Goal: Task Accomplishment & Management: Use online tool/utility

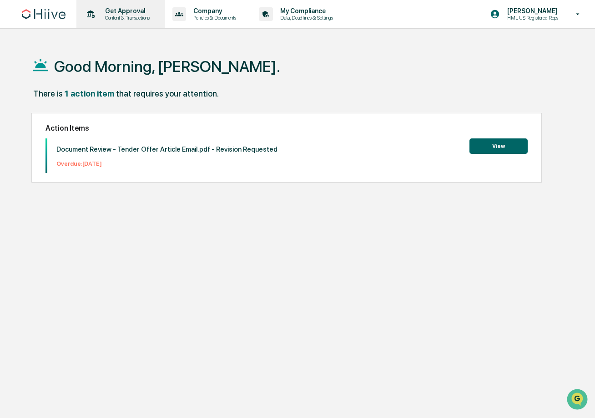
click at [128, 15] on p "Content & Transactions" at bounding box center [126, 18] width 56 height 6
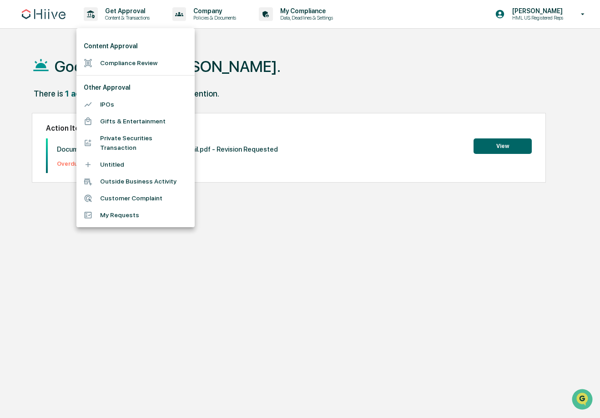
click at [156, 60] on li "Compliance Review" at bounding box center [135, 63] width 118 height 17
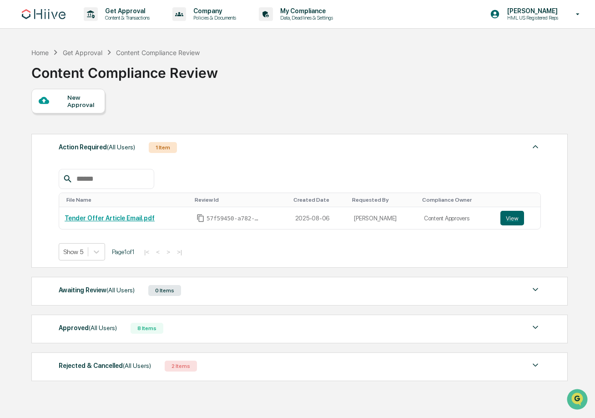
click at [129, 181] on input "text" at bounding box center [111, 179] width 77 height 12
paste input "**********"
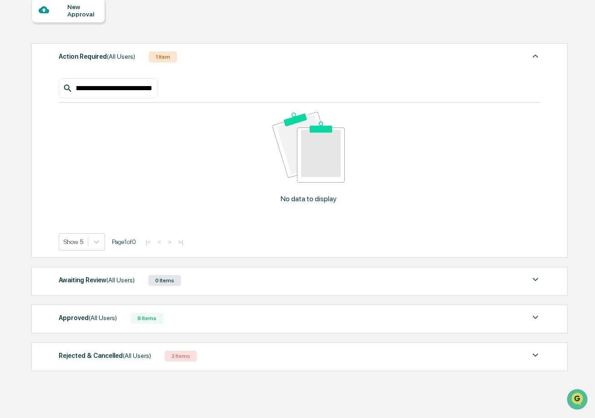
scroll to position [95, 0]
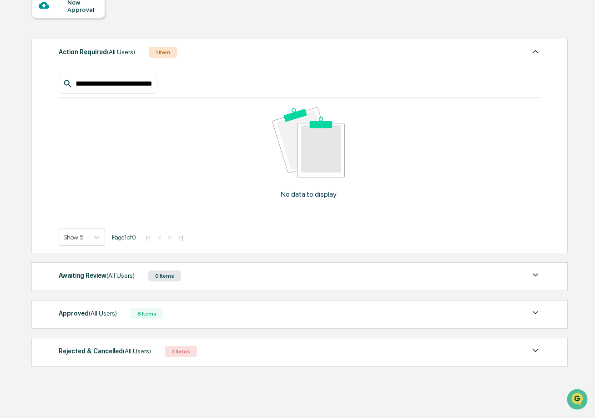
type input "**********"
click at [231, 276] on div "Awaiting Review (All Users) 0 Items" at bounding box center [300, 275] width 482 height 13
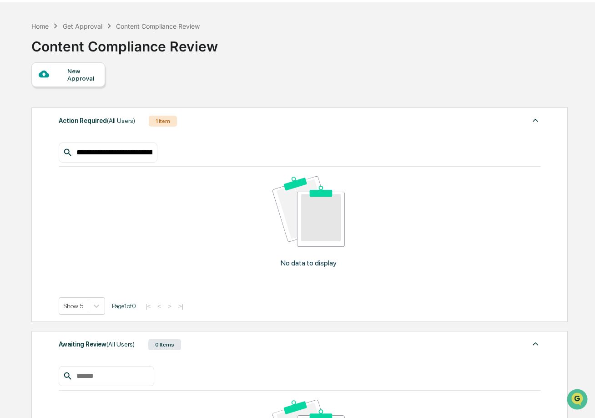
scroll to position [0, 0]
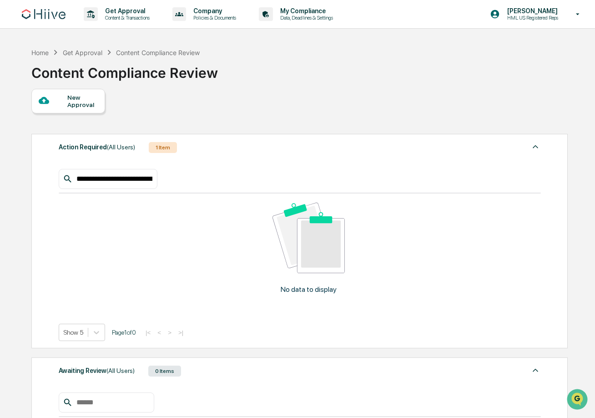
click at [126, 181] on input "**********" at bounding box center [113, 179] width 80 height 12
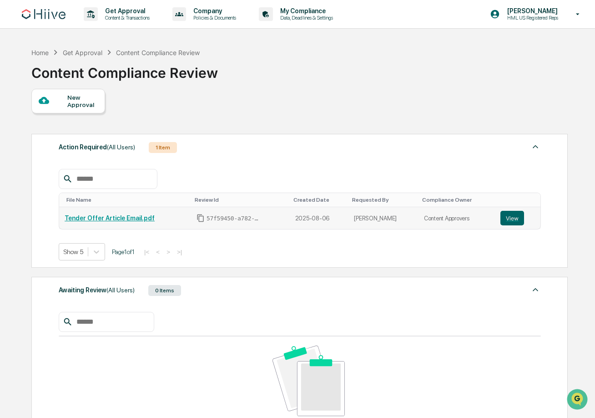
click at [134, 220] on link "Tender Offer Article Email.pdf" at bounding box center [110, 217] width 90 height 7
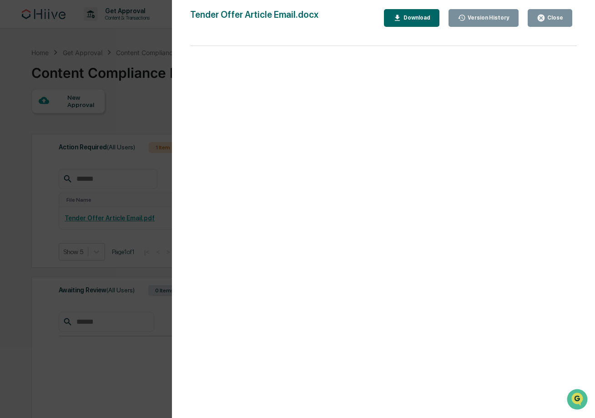
click at [550, 11] on button "Close" at bounding box center [550, 18] width 45 height 18
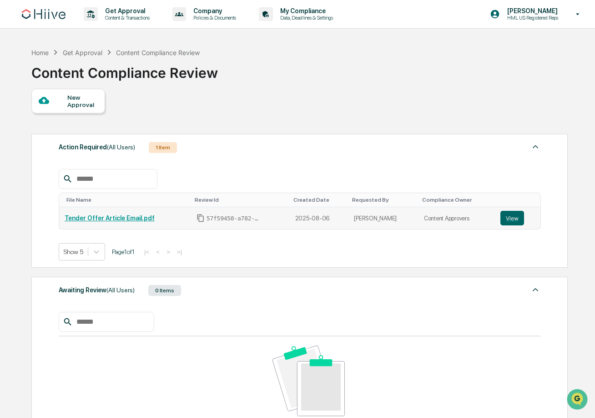
click at [152, 216] on link "Tender Offer Article Email.pdf" at bounding box center [110, 217] width 90 height 7
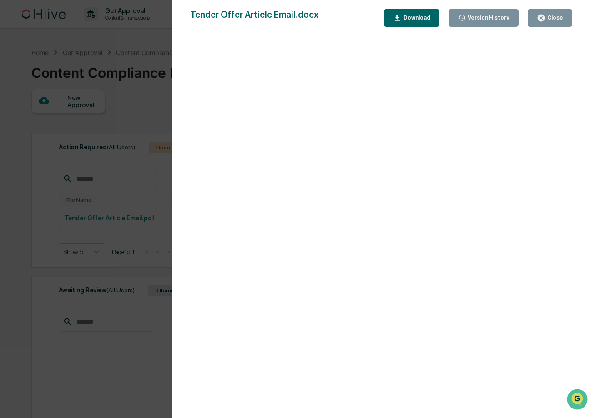
drag, startPoint x: 288, startPoint y: 14, endPoint x: 289, endPoint y: 19, distance: 5.1
click at [288, 14] on div "Tender Offer Article Email.docx" at bounding box center [254, 18] width 128 height 18
click at [76, 163] on div "Version History [DATE] 02:29 PM [PERSON_NAME] [DATE] 10:46 PM [PERSON_NAME] Ten…" at bounding box center [297, 209] width 595 height 418
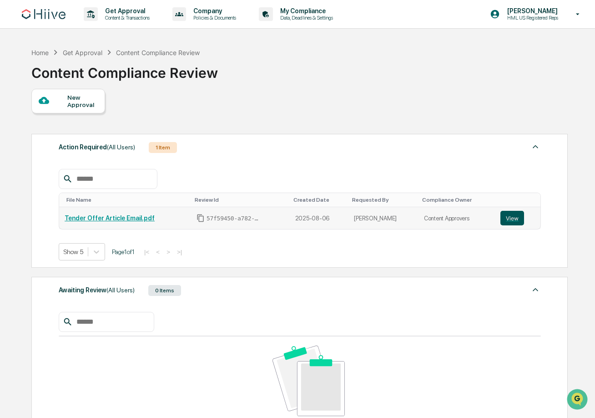
click at [506, 215] on button "View" at bounding box center [512, 218] width 24 height 15
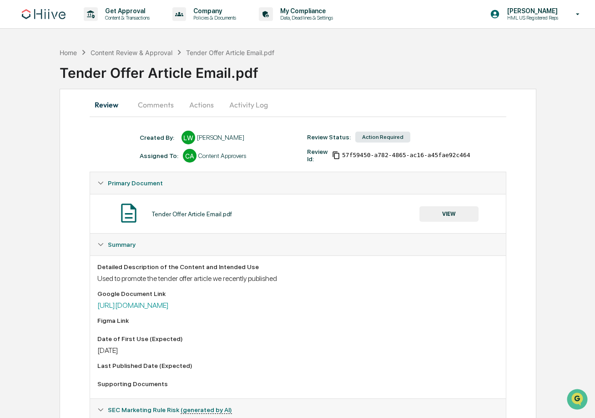
click at [233, 108] on button "Activity Log" at bounding box center [248, 105] width 53 height 22
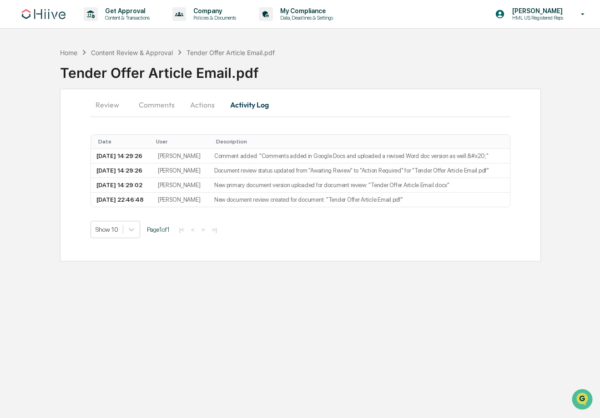
click at [204, 111] on button "Actions" at bounding box center [202, 105] width 41 height 22
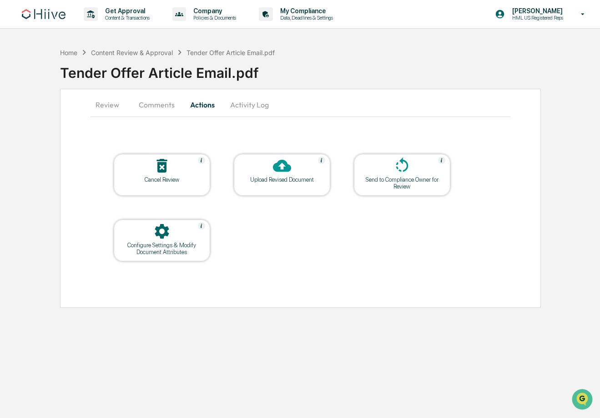
click at [185, 173] on div at bounding box center [161, 166] width 91 height 20
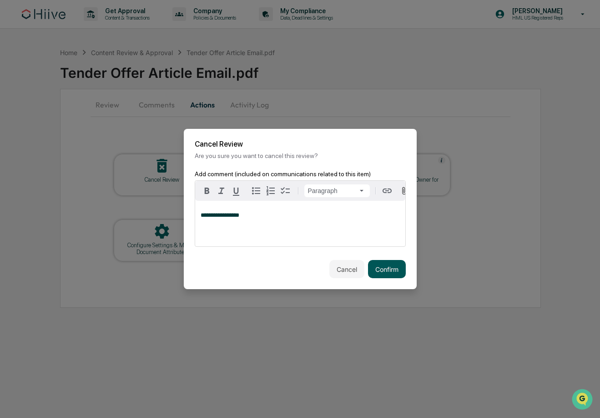
click at [385, 275] on button "Confirm" at bounding box center [387, 269] width 38 height 18
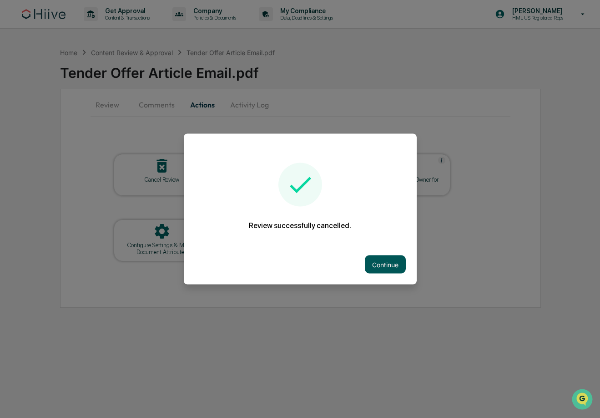
click at [382, 269] on button "Continue" at bounding box center [385, 264] width 41 height 18
